Goal: Task Accomplishment & Management: Manage account settings

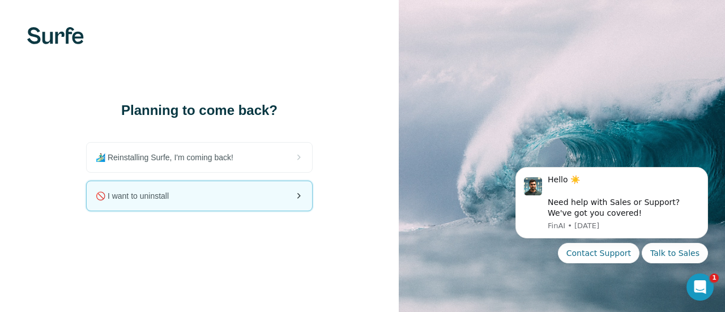
click at [255, 201] on div "🚫 I want to uninstall" at bounding box center [199, 195] width 225 height 29
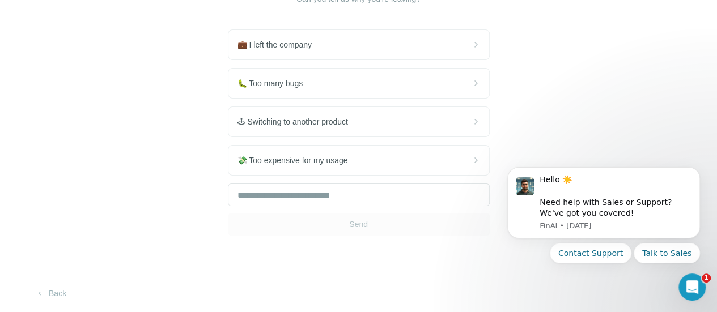
scroll to position [113, 0]
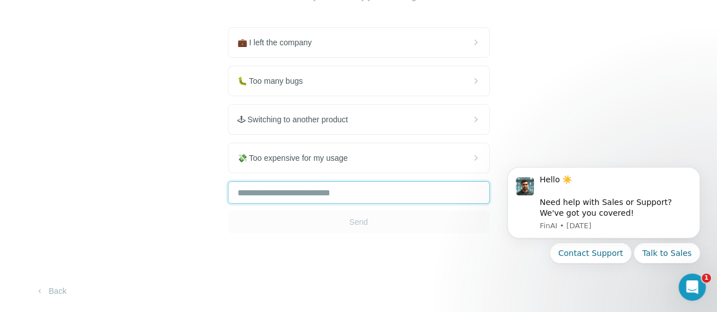
click at [228, 203] on input "text" at bounding box center [359, 192] width 262 height 23
type input "*"
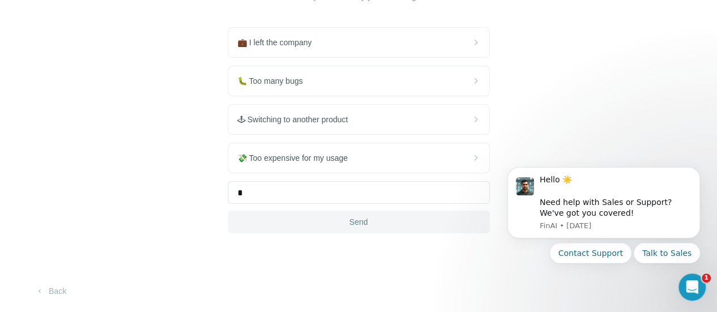
click at [245, 233] on button "Send" at bounding box center [359, 222] width 262 height 23
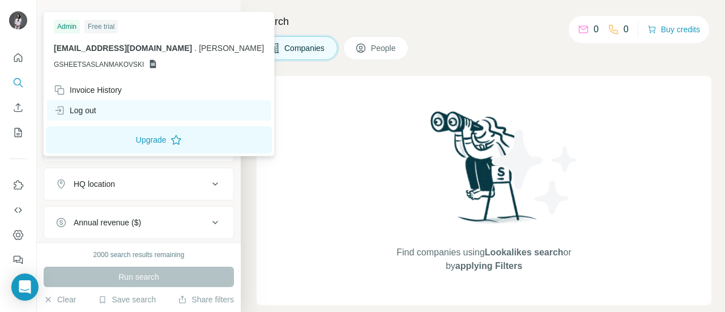
click at [90, 114] on div "Log out" at bounding box center [75, 110] width 42 height 11
